Goal: Task Accomplishment & Management: Complete application form

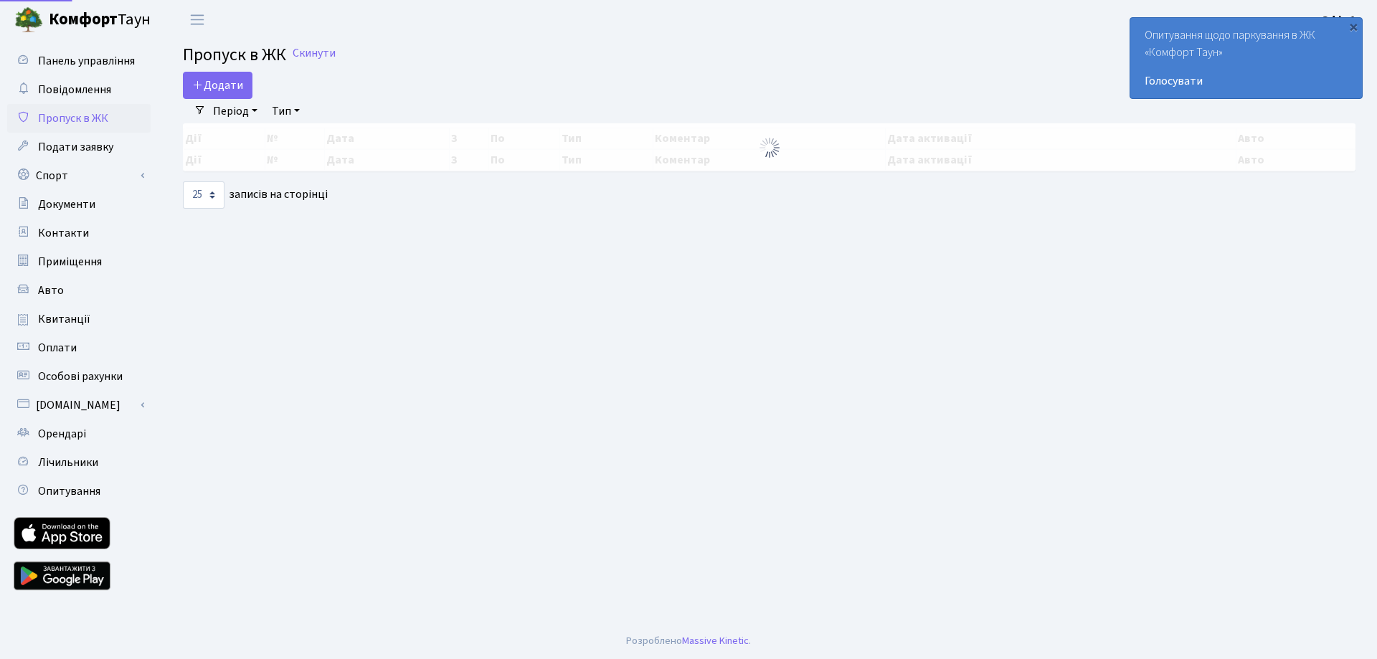
select select "25"
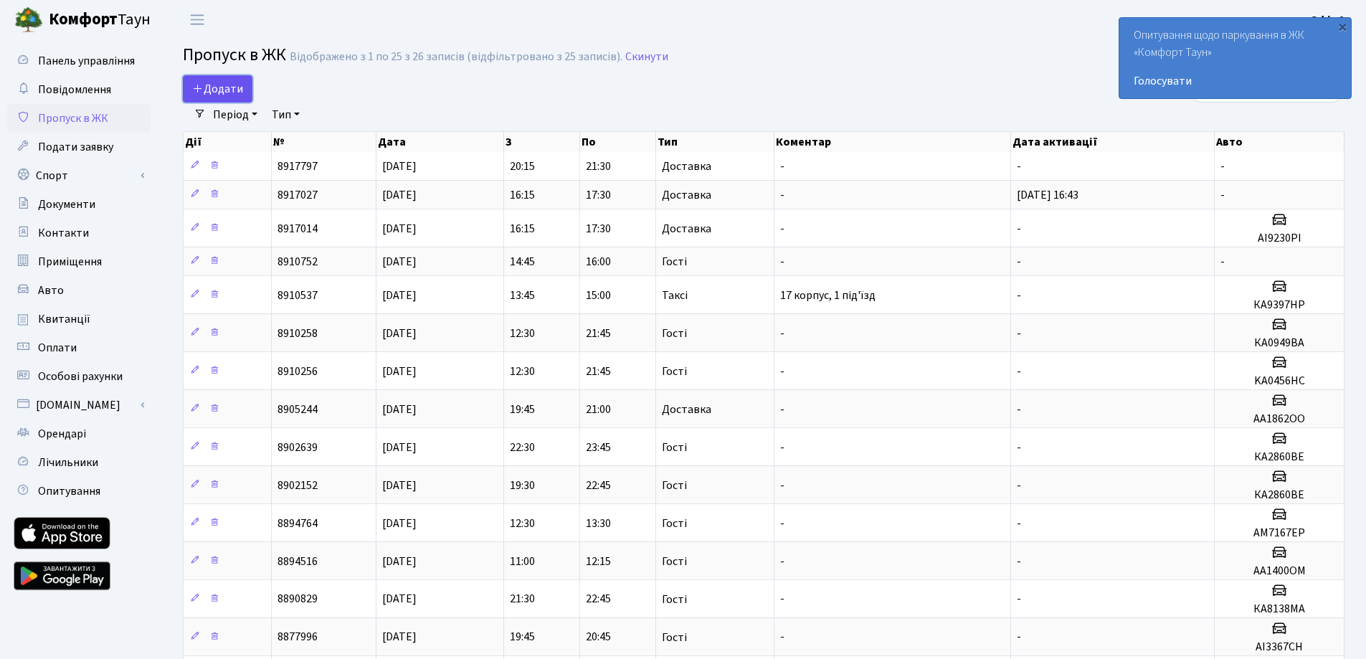
click at [225, 90] on span "Додати" at bounding box center [217, 89] width 51 height 16
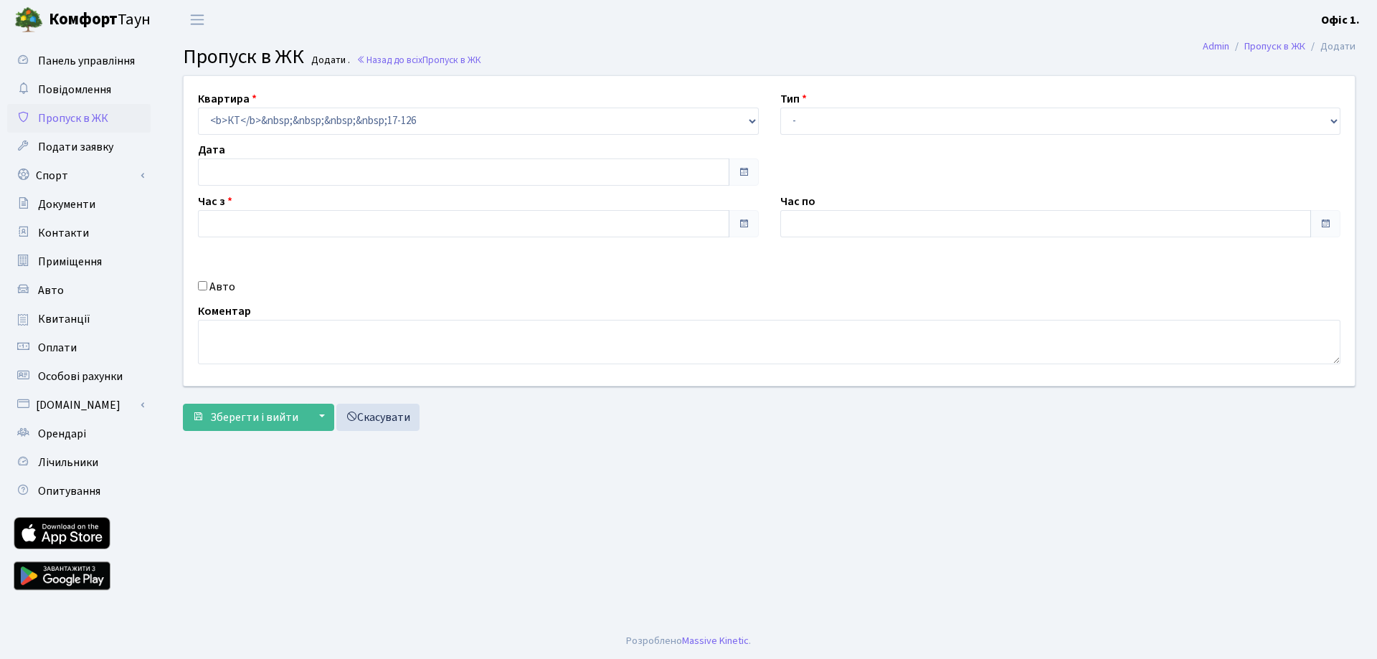
type input "[DATE]"
type input "13:30"
type input "14:30"
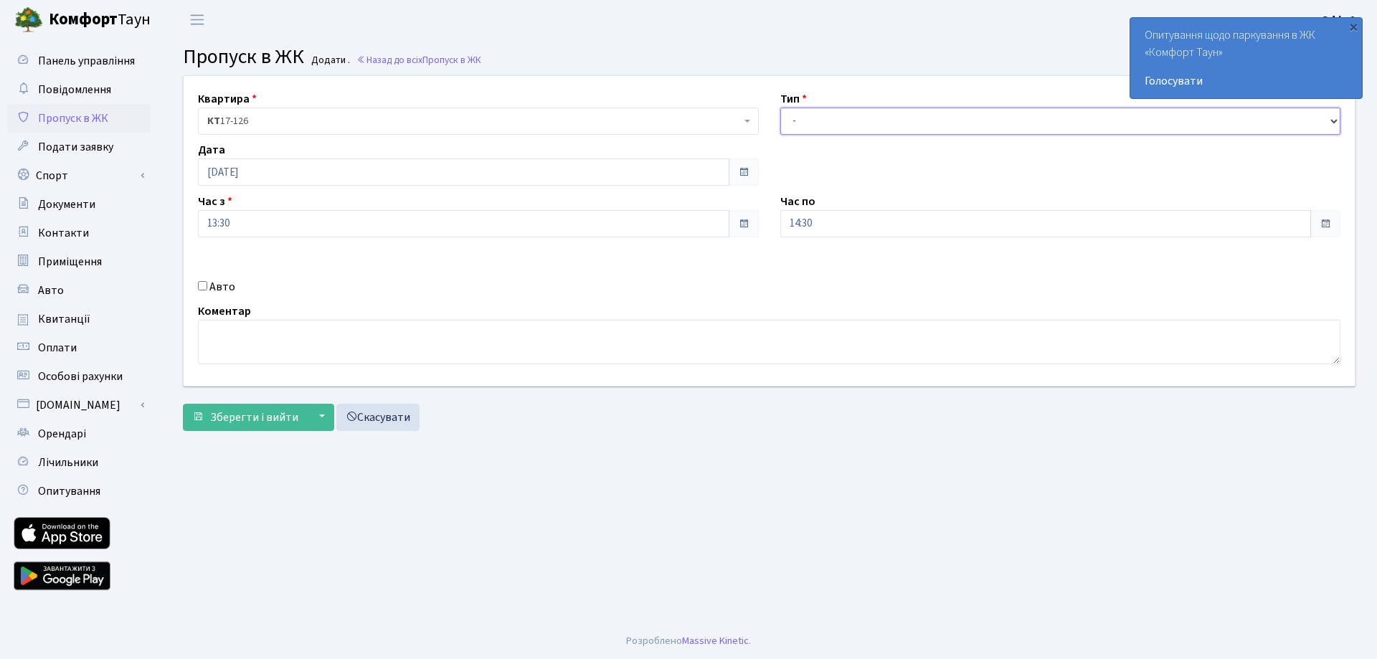
click at [824, 119] on select "- Доставка Таксі Гості Сервіс" at bounding box center [1060, 121] width 561 height 27
select select "2"
click at [780, 108] on select "- Доставка Таксі Гості Сервіс" at bounding box center [1060, 121] width 561 height 27
click at [209, 284] on div "Авто" at bounding box center [478, 286] width 582 height 17
click at [202, 285] on input "Авто" at bounding box center [202, 285] width 9 height 9
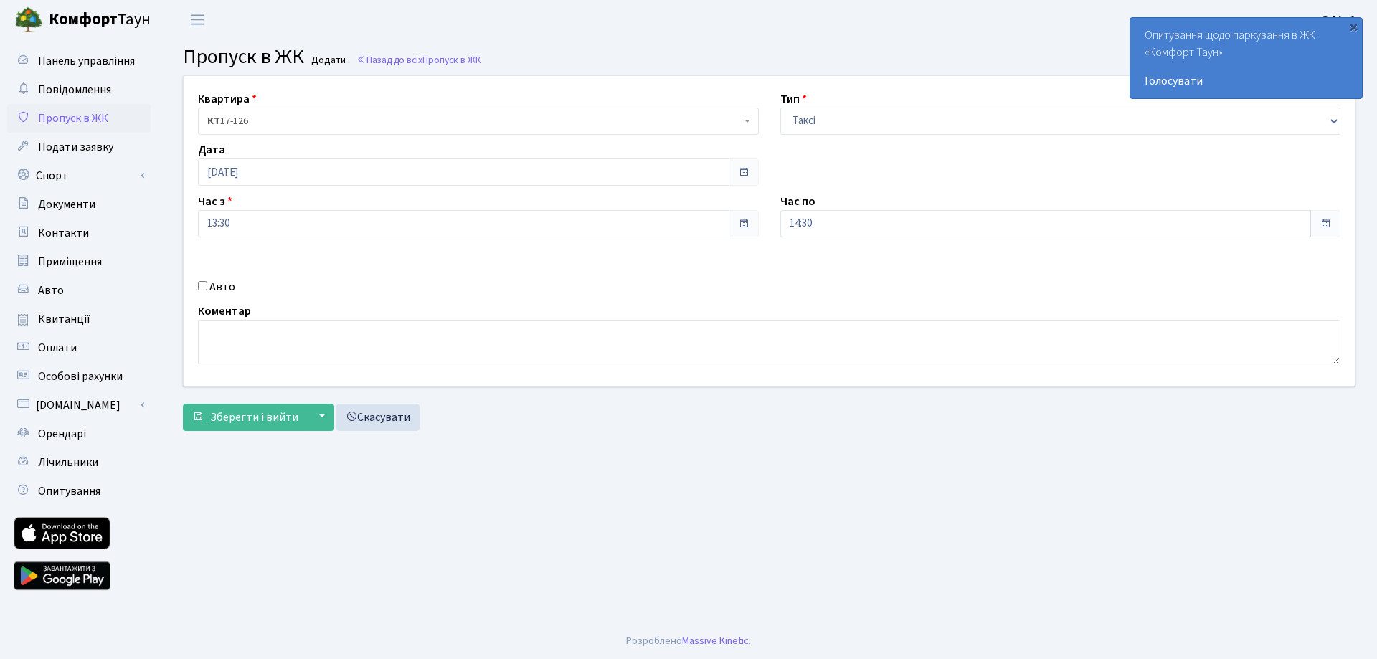
checkbox input "true"
paste input "АА6851YB"
type input "АА6851YB"
click at [290, 413] on span "Зберегти і вийти" at bounding box center [254, 417] width 88 height 16
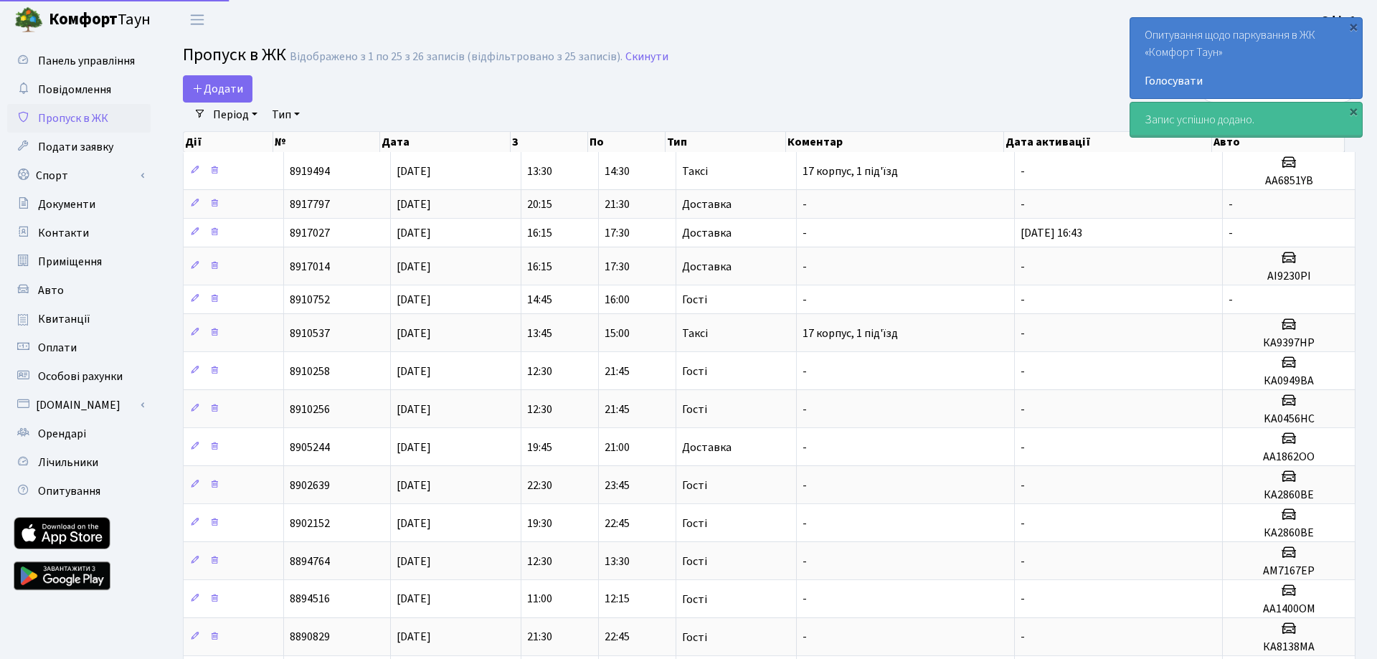
select select "25"
